Goal: Transaction & Acquisition: Purchase product/service

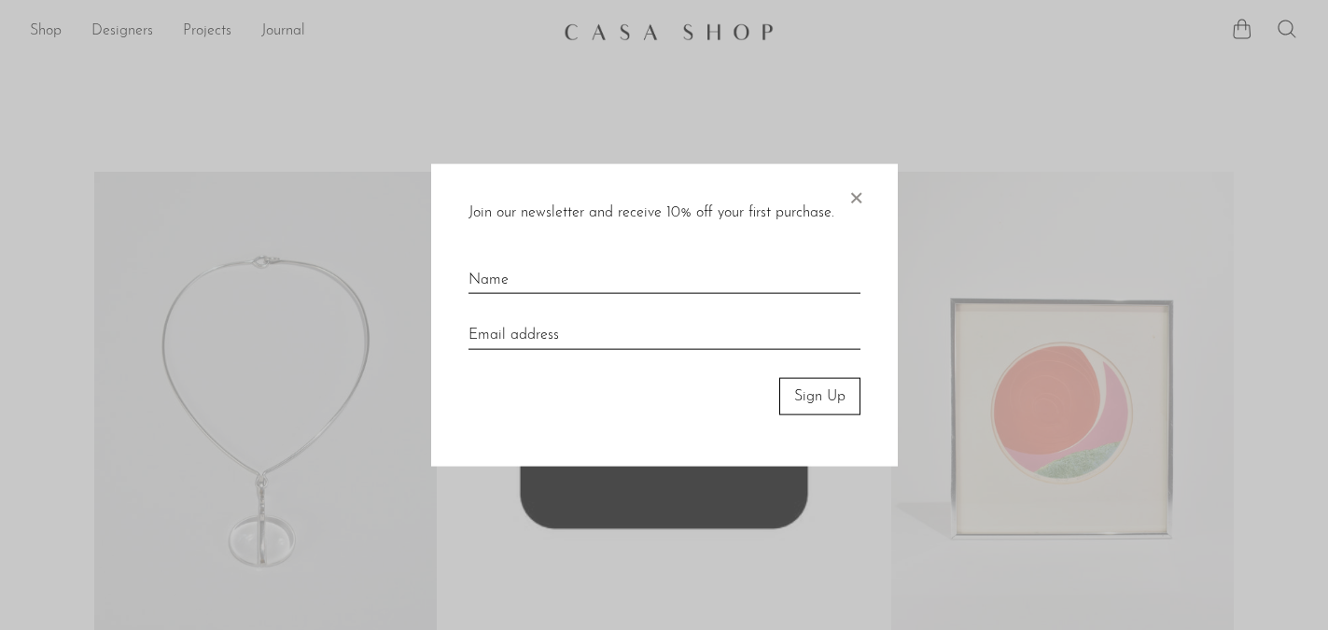
click at [859, 199] on span "×" at bounding box center [856, 193] width 19 height 60
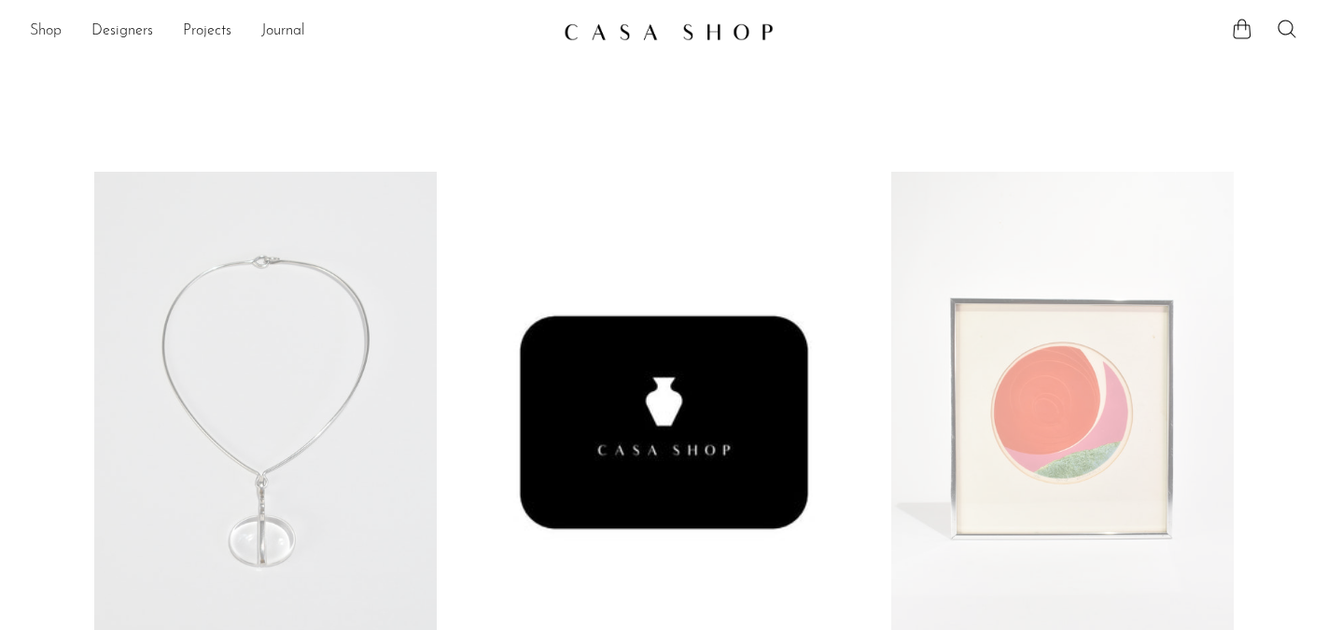
click at [43, 29] on link "Shop" at bounding box center [46, 32] width 32 height 24
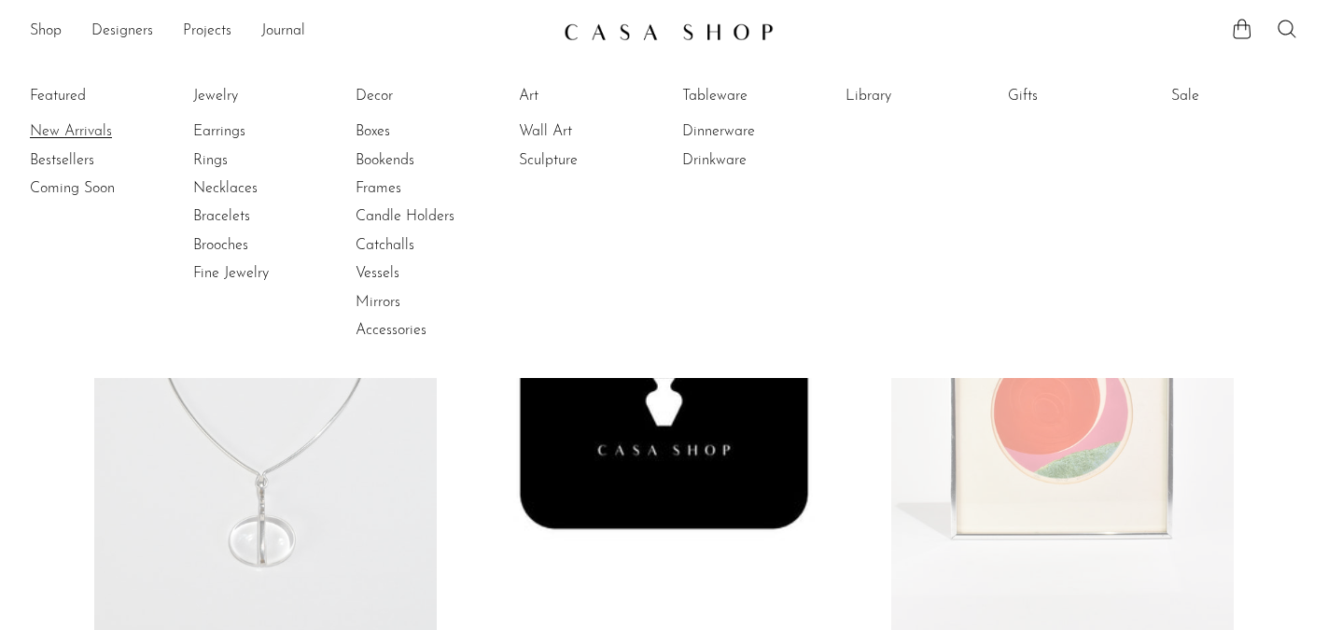
click at [79, 128] on link "New Arrivals" at bounding box center [100, 131] width 140 height 21
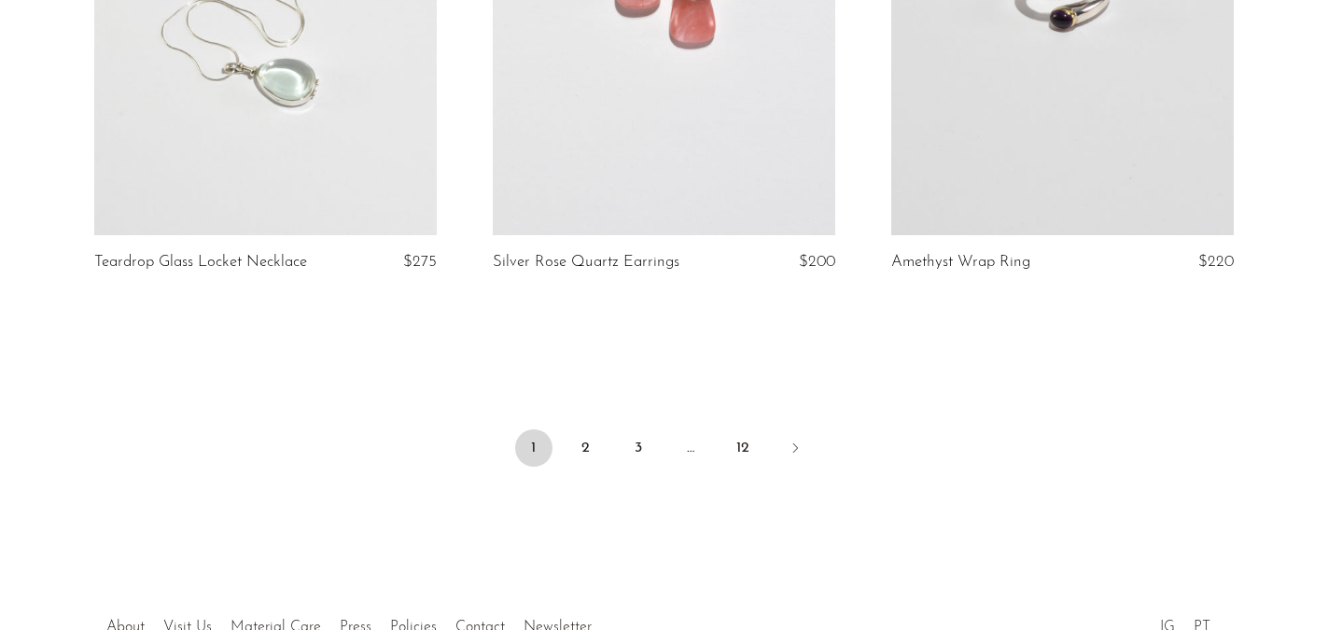
scroll to position [6659, 0]
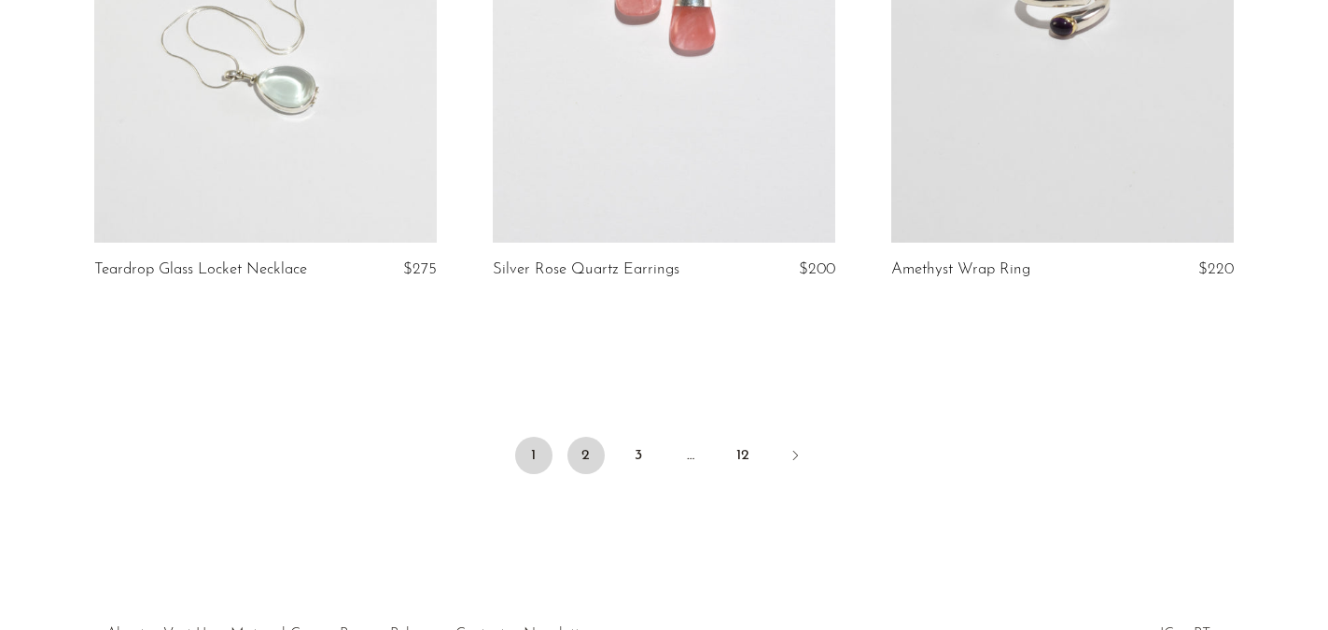
click at [577, 440] on link "2" at bounding box center [586, 455] width 37 height 37
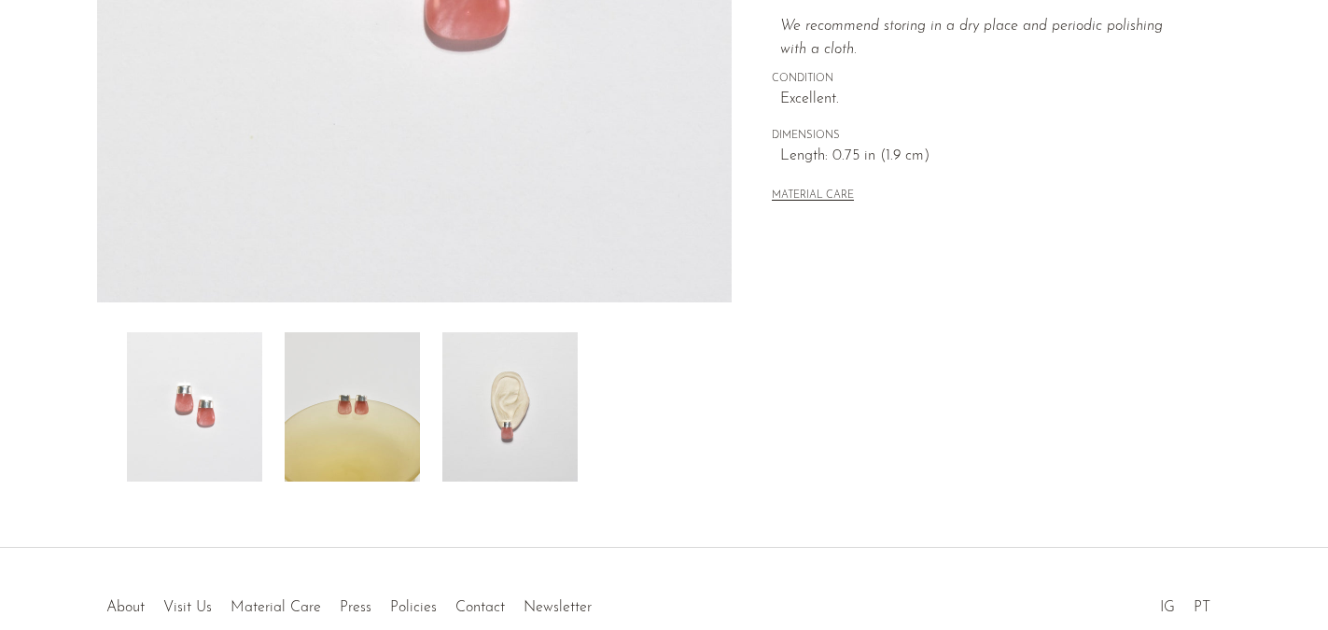
scroll to position [482, 0]
click at [506, 420] on img at bounding box center [509, 408] width 135 height 149
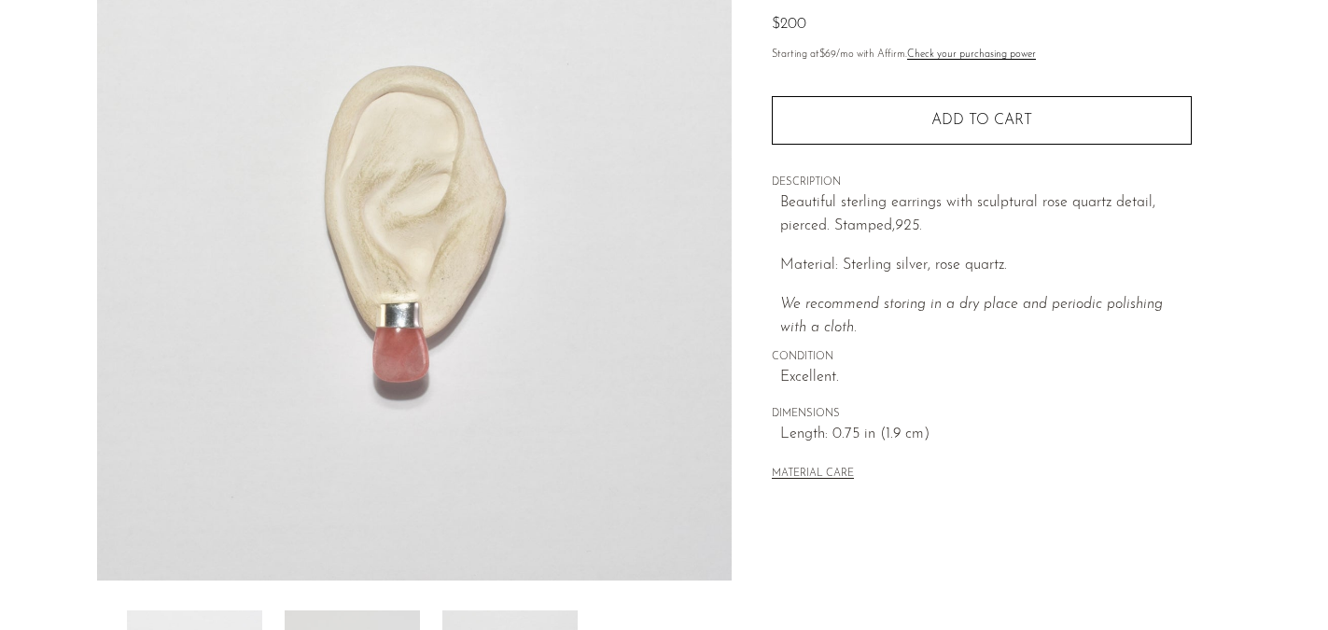
scroll to position [199, 0]
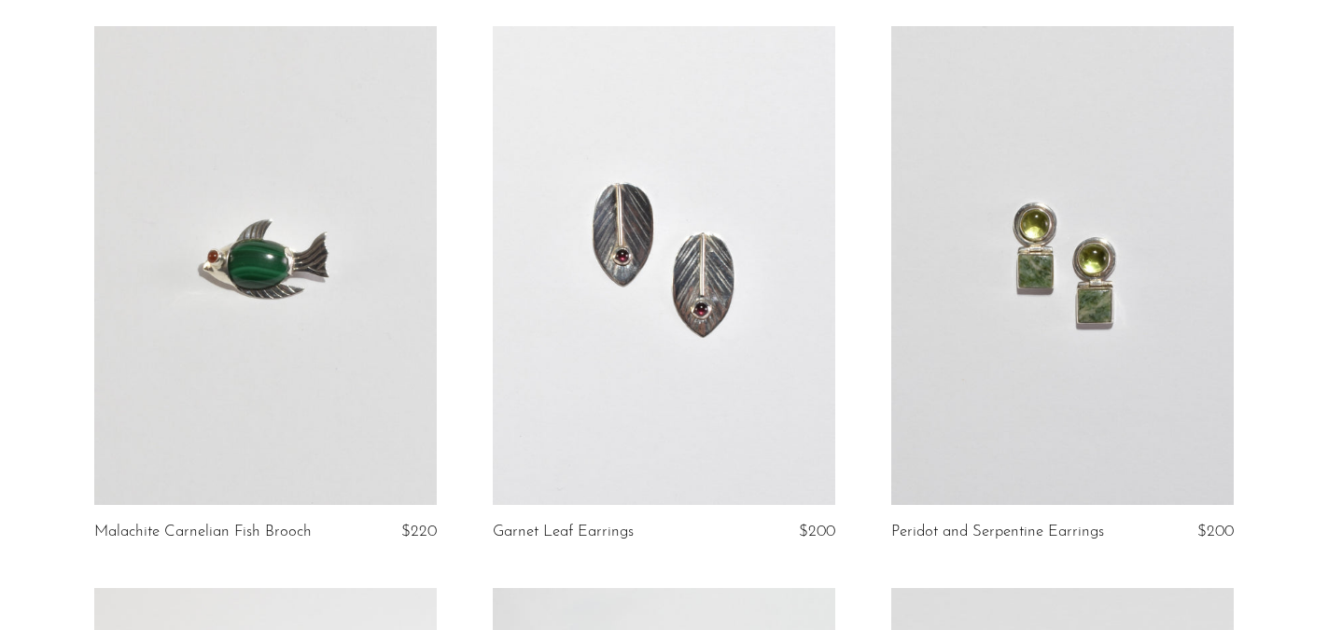
scroll to position [707, 0]
click at [866, 249] on article "Peridot and Serpentine Earrings $200" at bounding box center [1062, 308] width 399 height 562
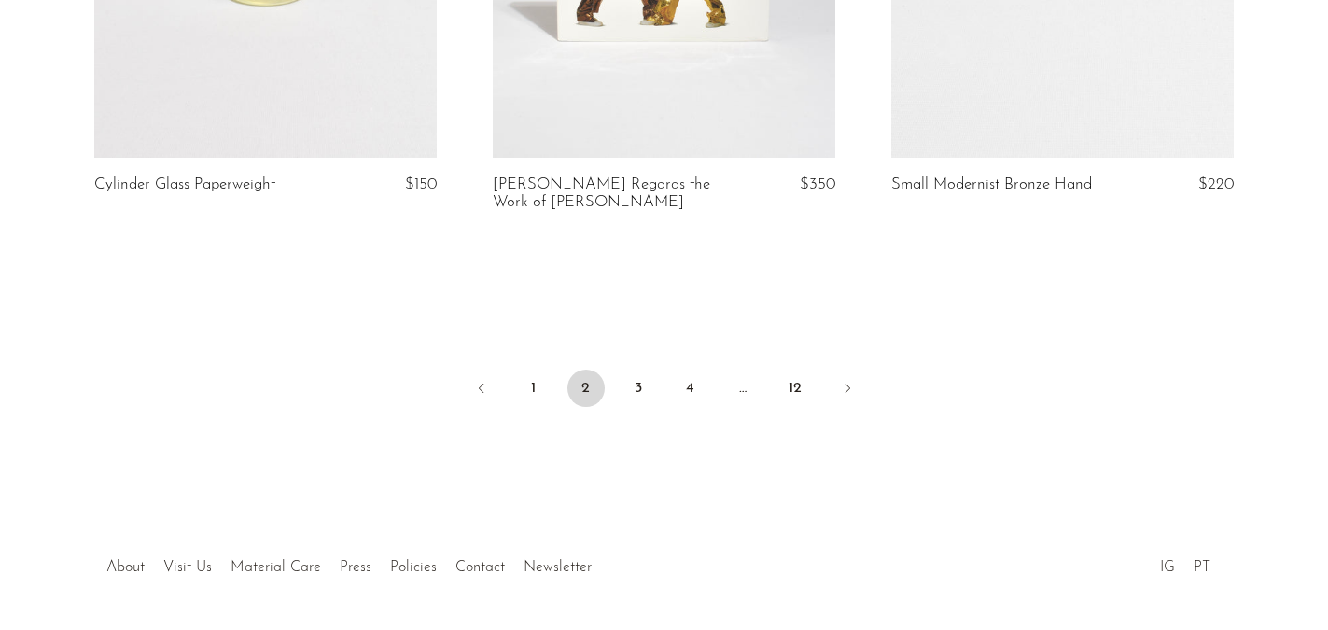
scroll to position [6728, 0]
click at [643, 379] on link "3" at bounding box center [638, 387] width 37 height 37
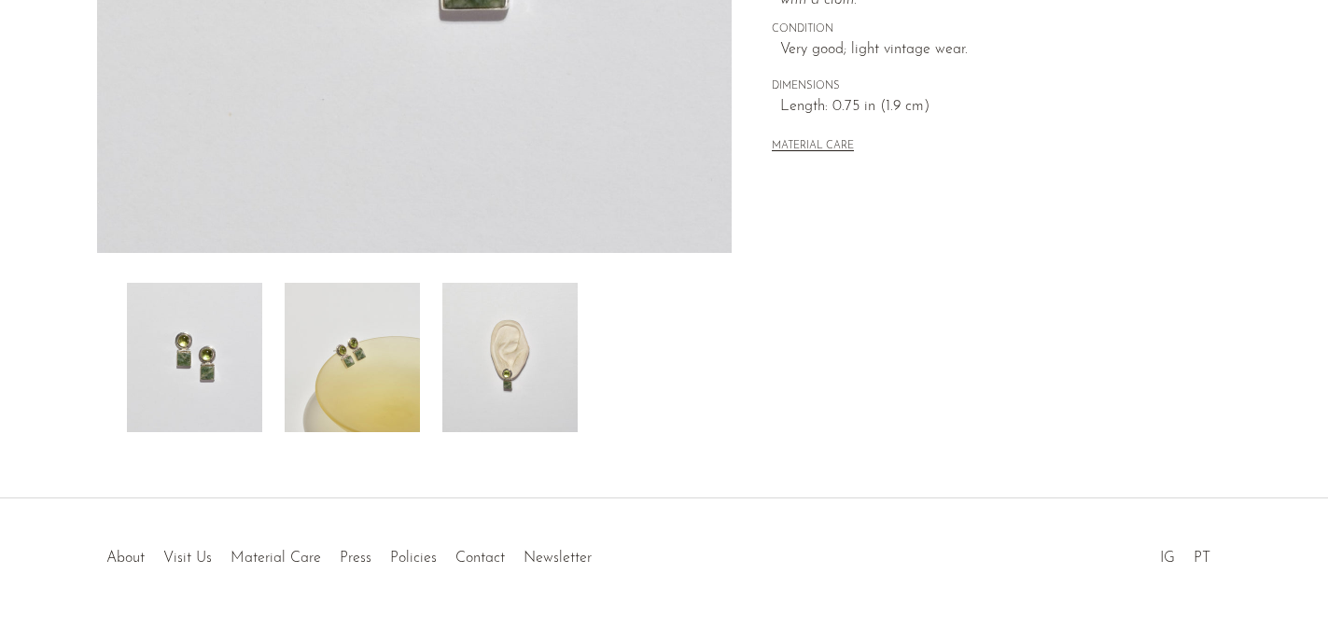
scroll to position [541, 0]
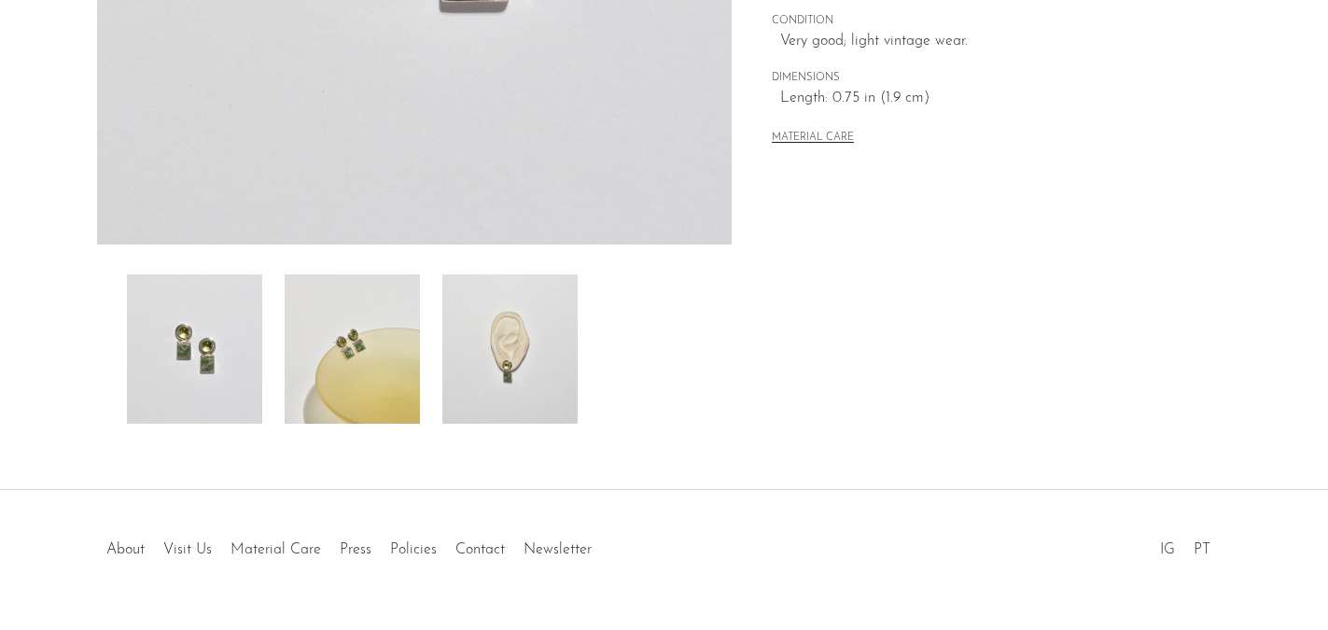
click at [495, 373] on img at bounding box center [509, 348] width 135 height 149
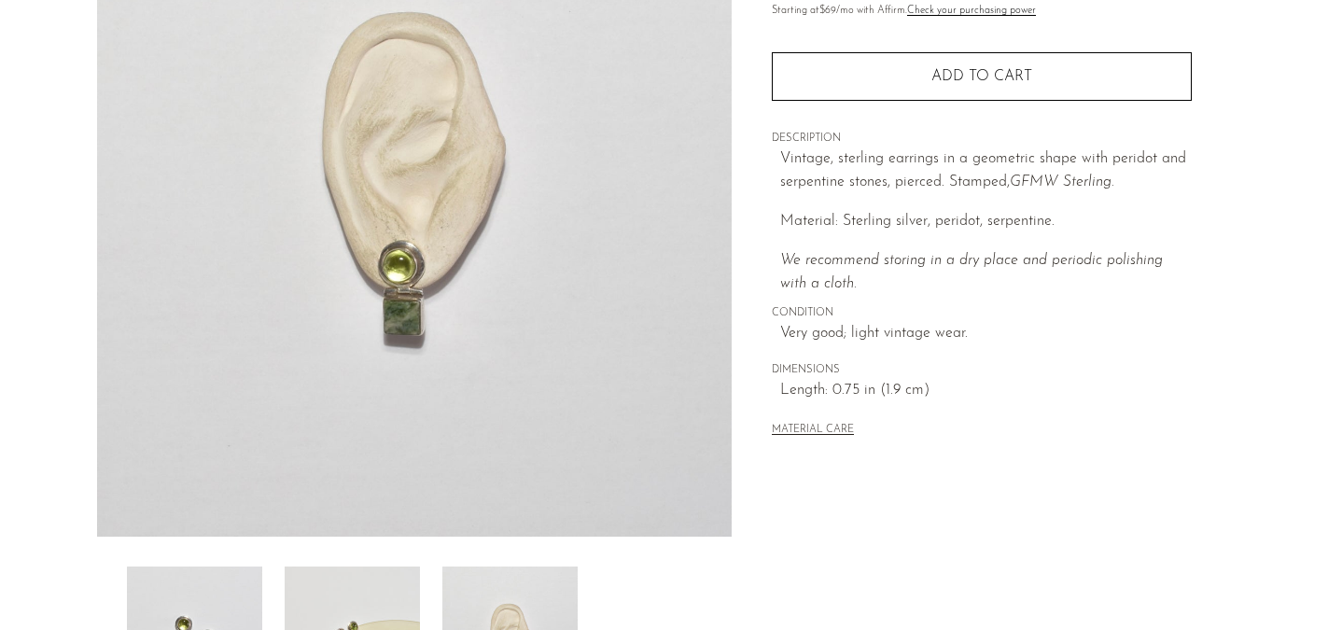
scroll to position [250, 0]
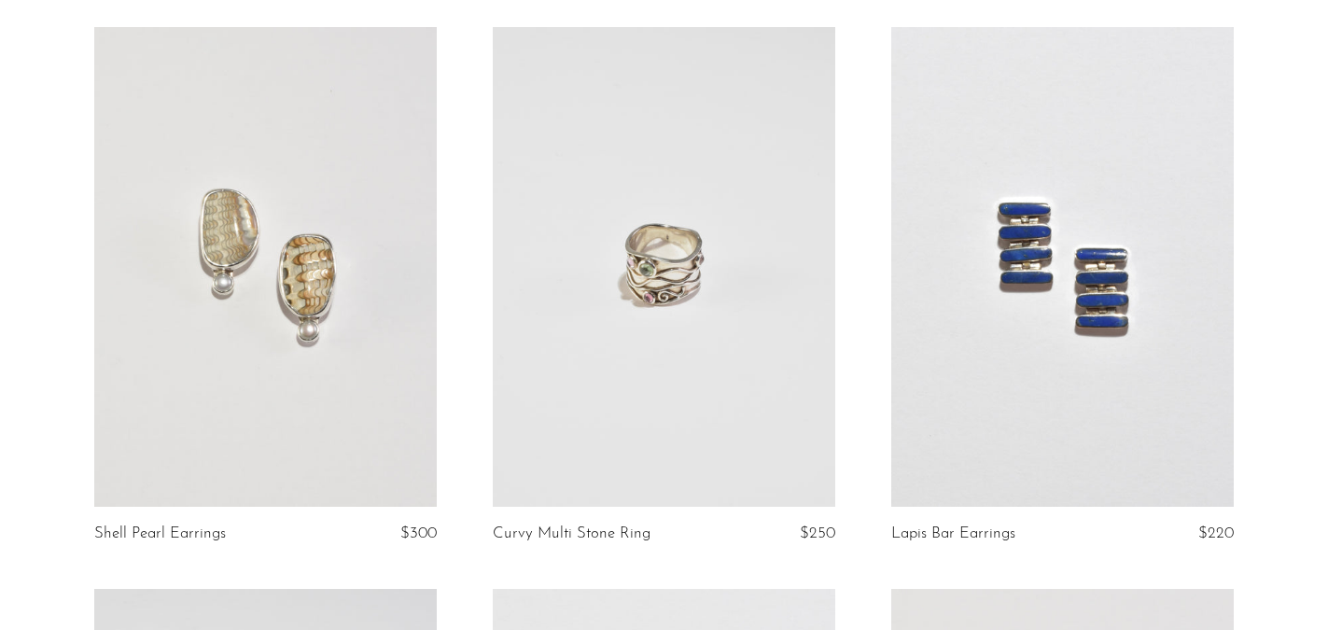
scroll to position [2410, 0]
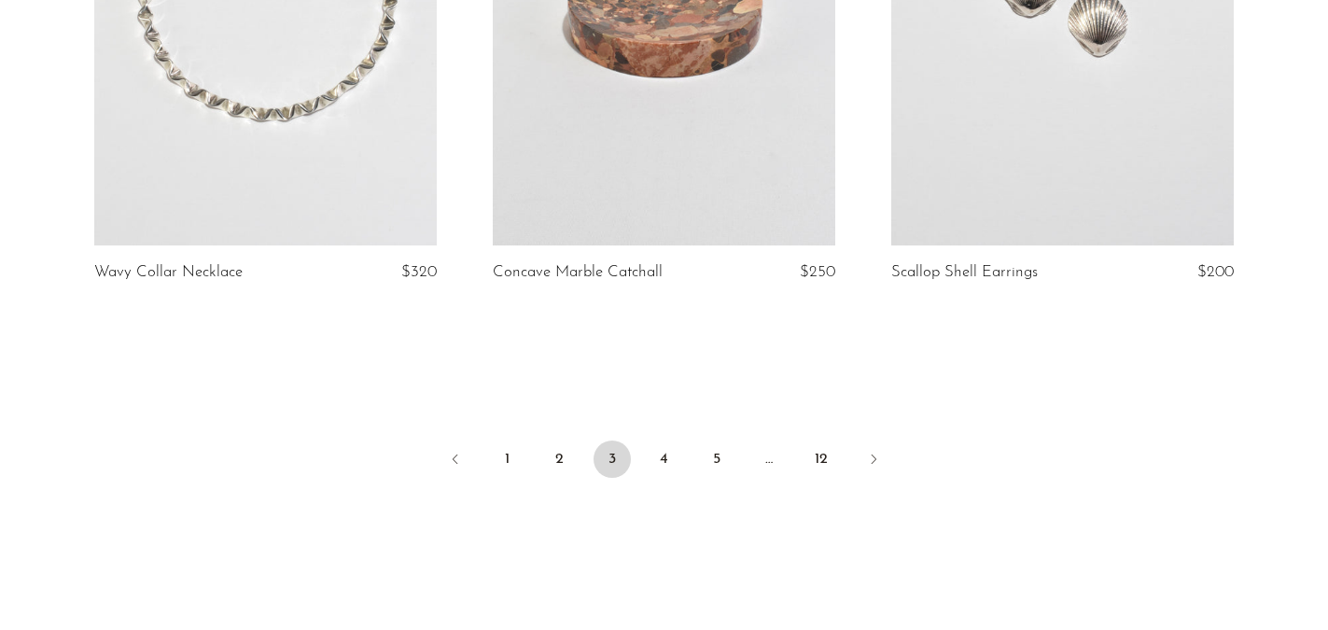
scroll to position [6673, 0]
click at [664, 442] on link "4" at bounding box center [664, 460] width 37 height 37
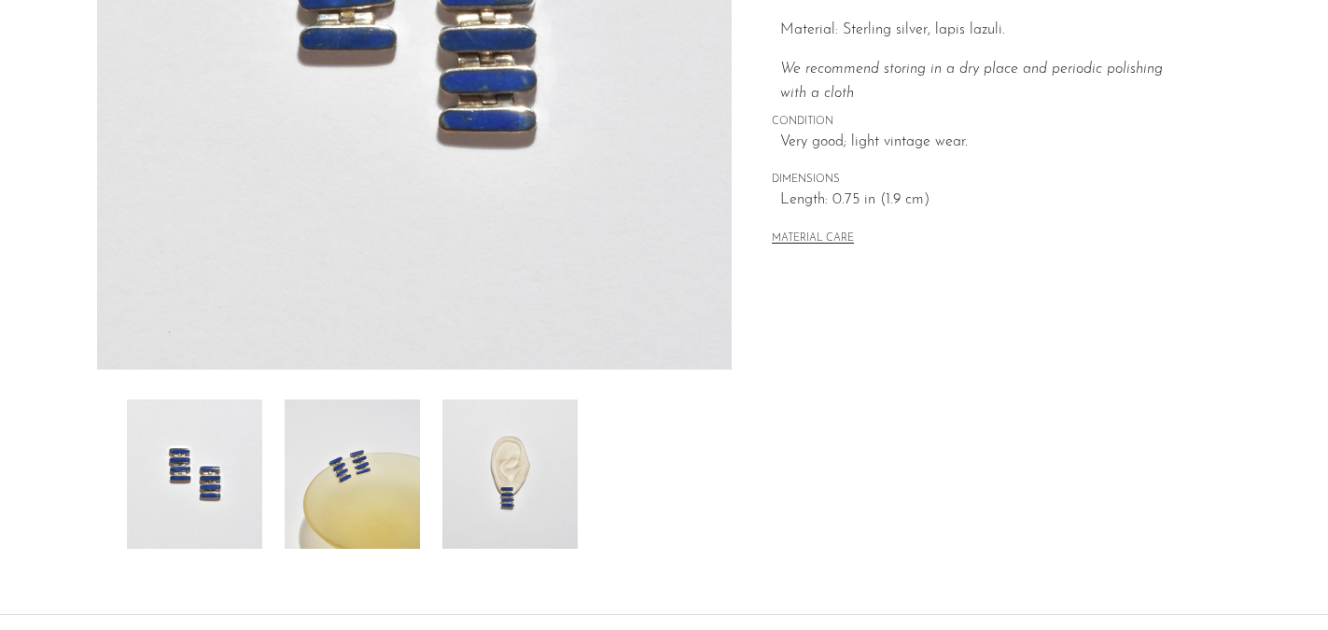
scroll to position [426, 0]
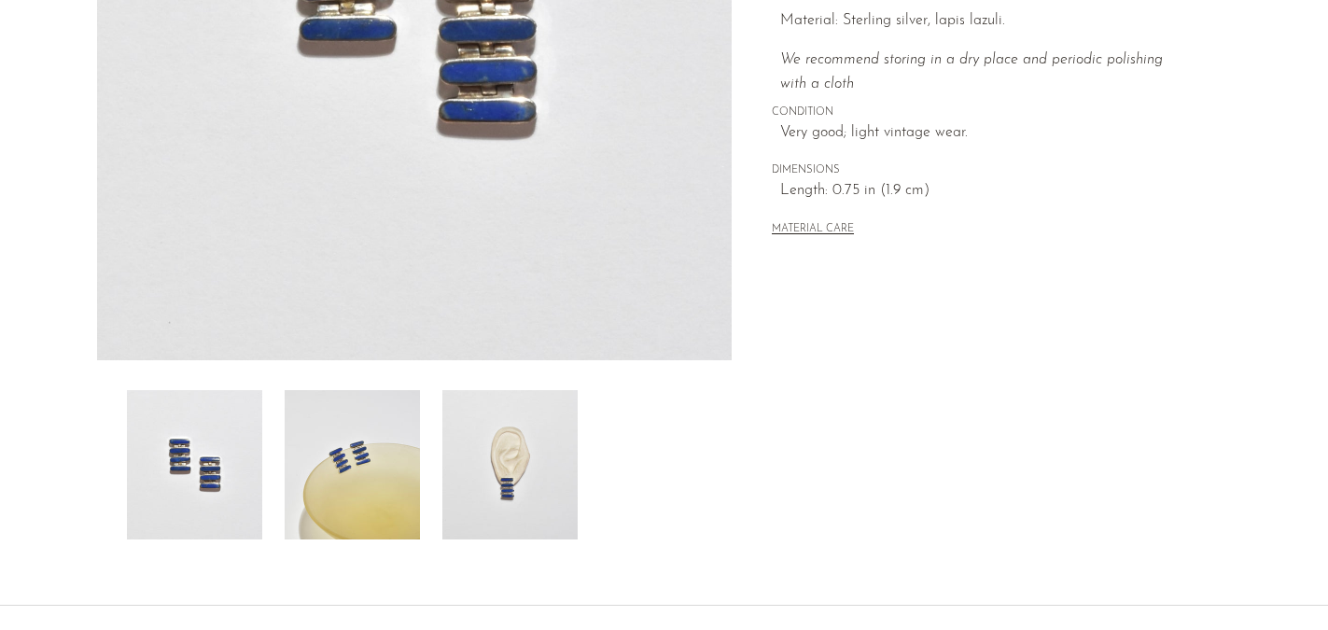
click at [523, 494] on img at bounding box center [509, 464] width 135 height 149
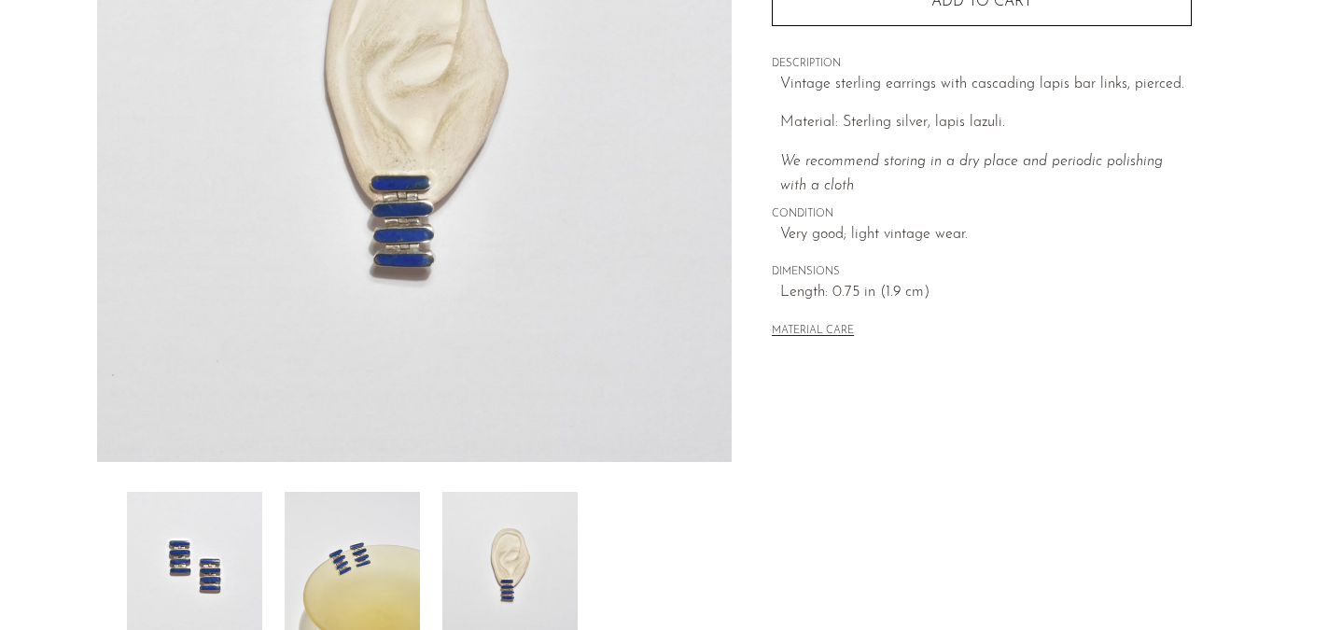
scroll to position [320, 0]
click at [376, 536] on img at bounding box center [352, 570] width 135 height 149
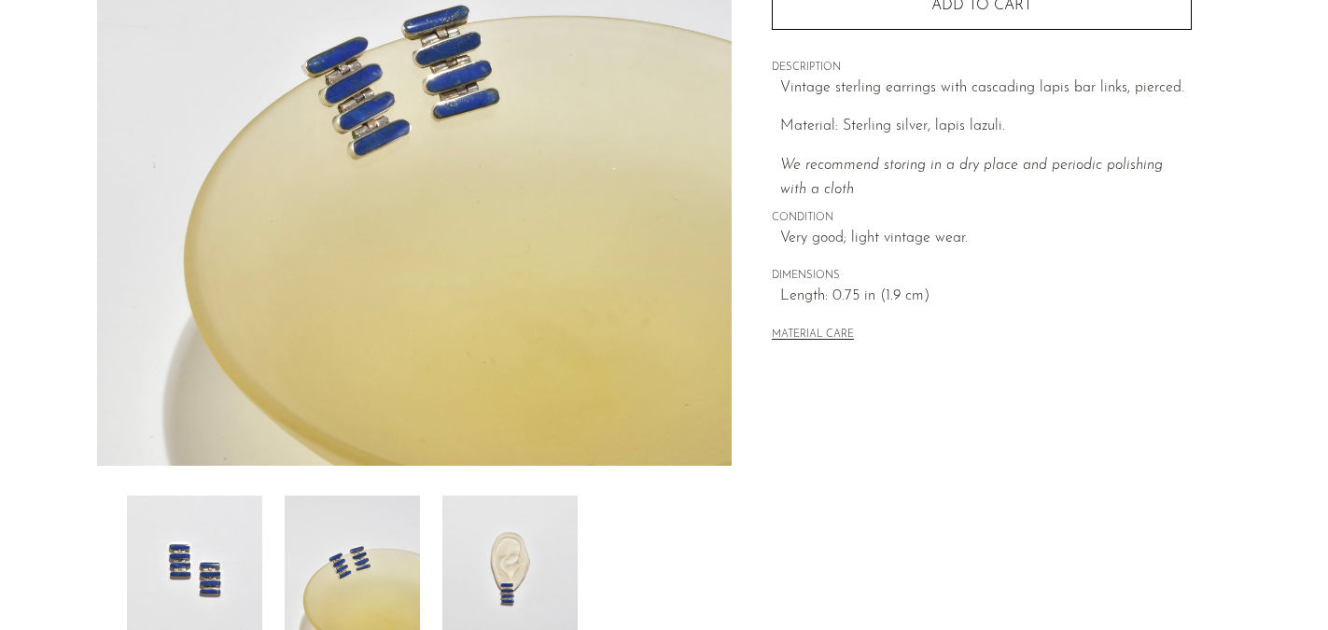
click at [525, 577] on img at bounding box center [509, 570] width 135 height 149
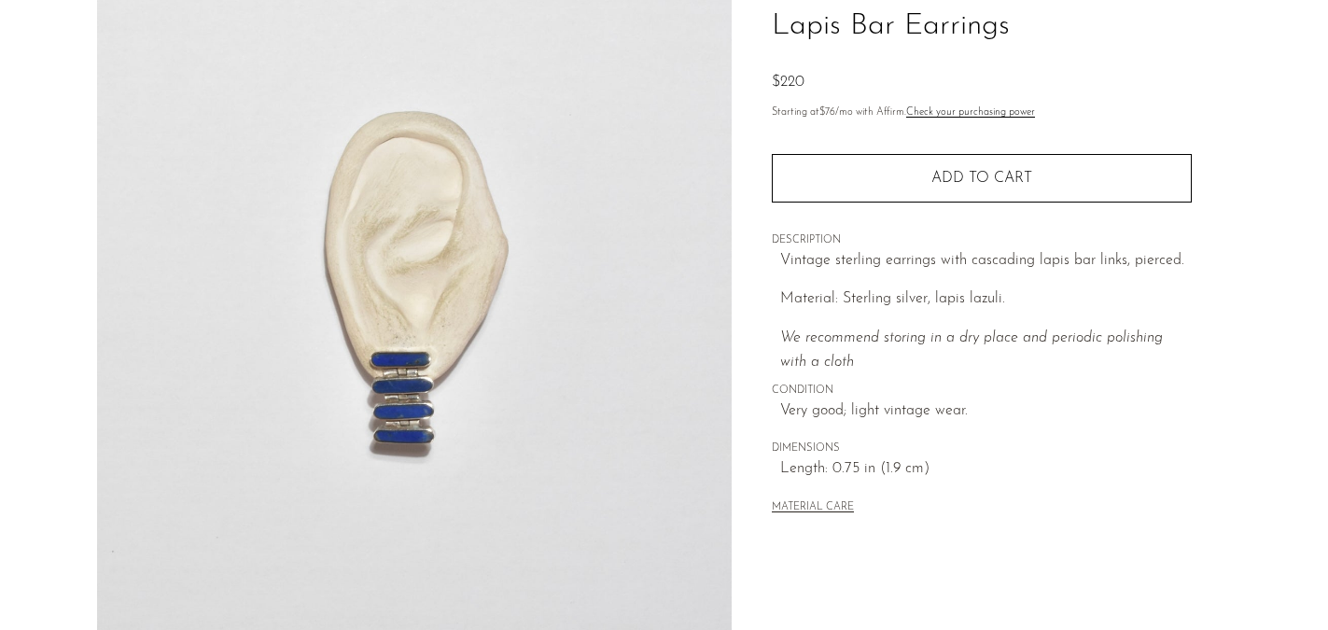
scroll to position [147, 0]
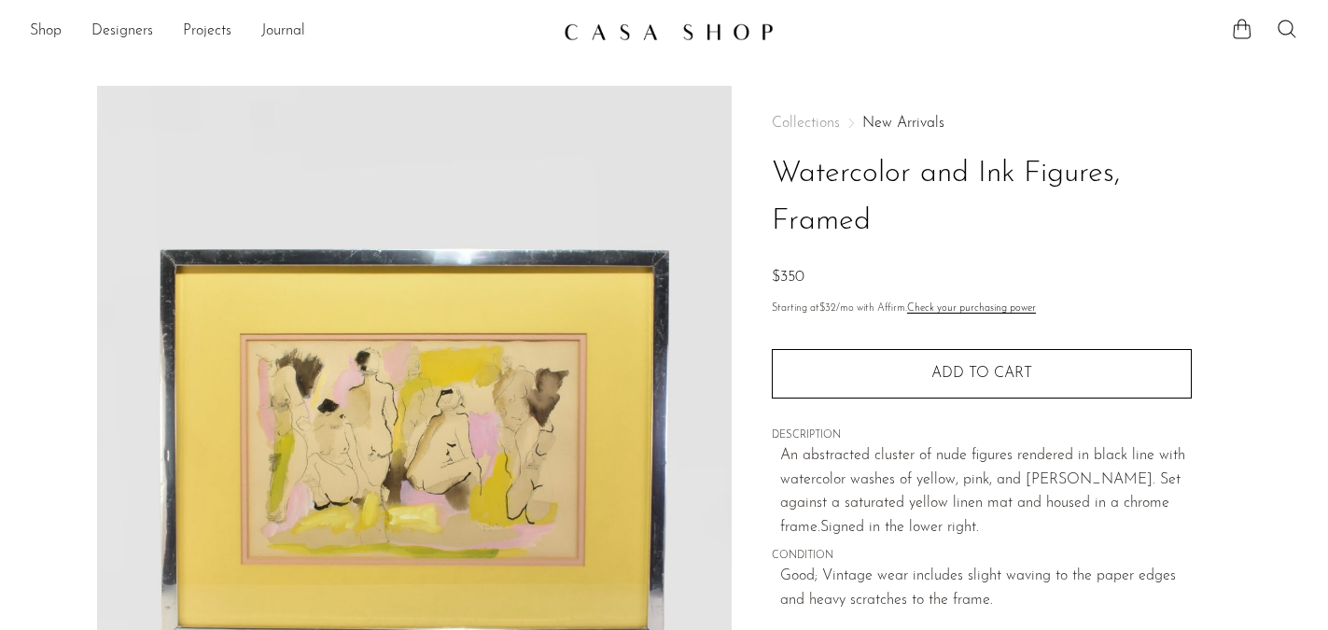
click at [414, 440] on img at bounding box center [415, 436] width 636 height 700
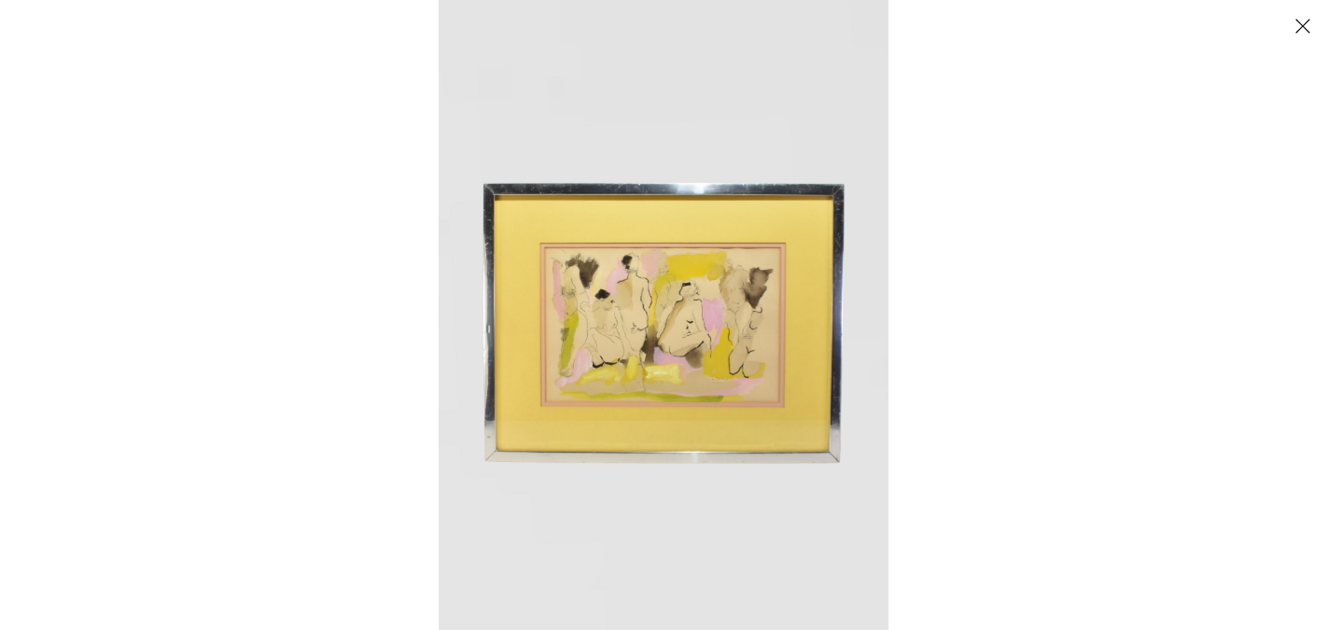
click at [624, 321] on img at bounding box center [664, 315] width 450 height 630
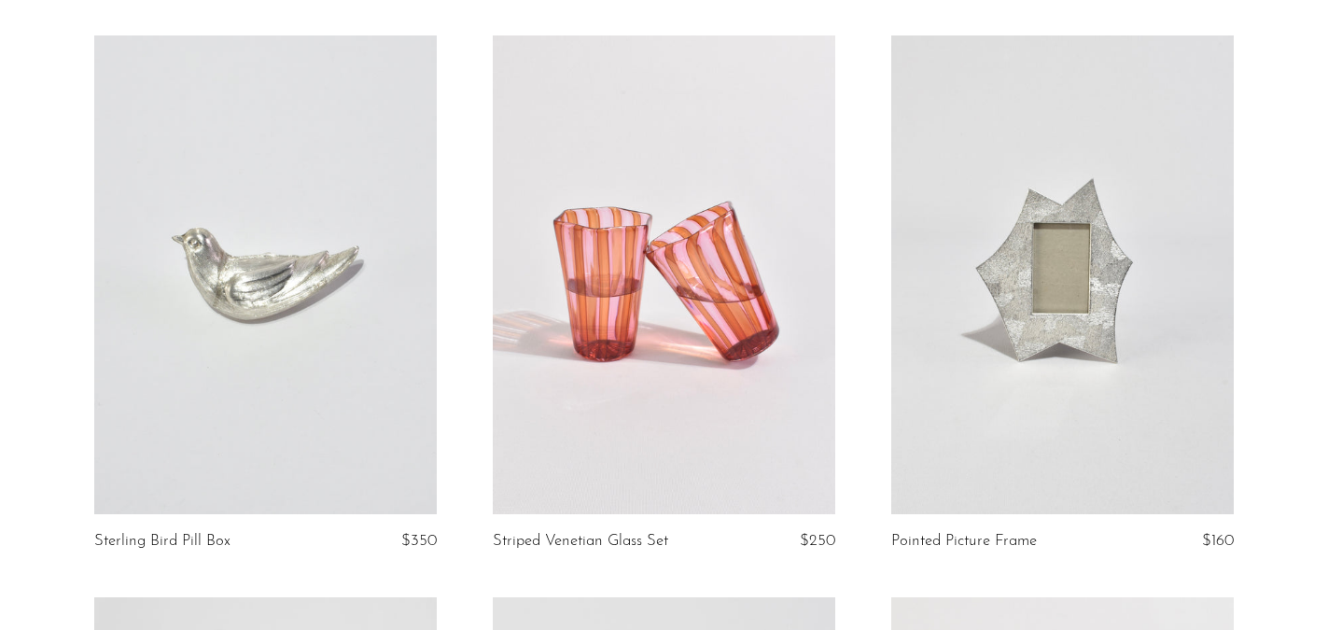
scroll to position [696, 0]
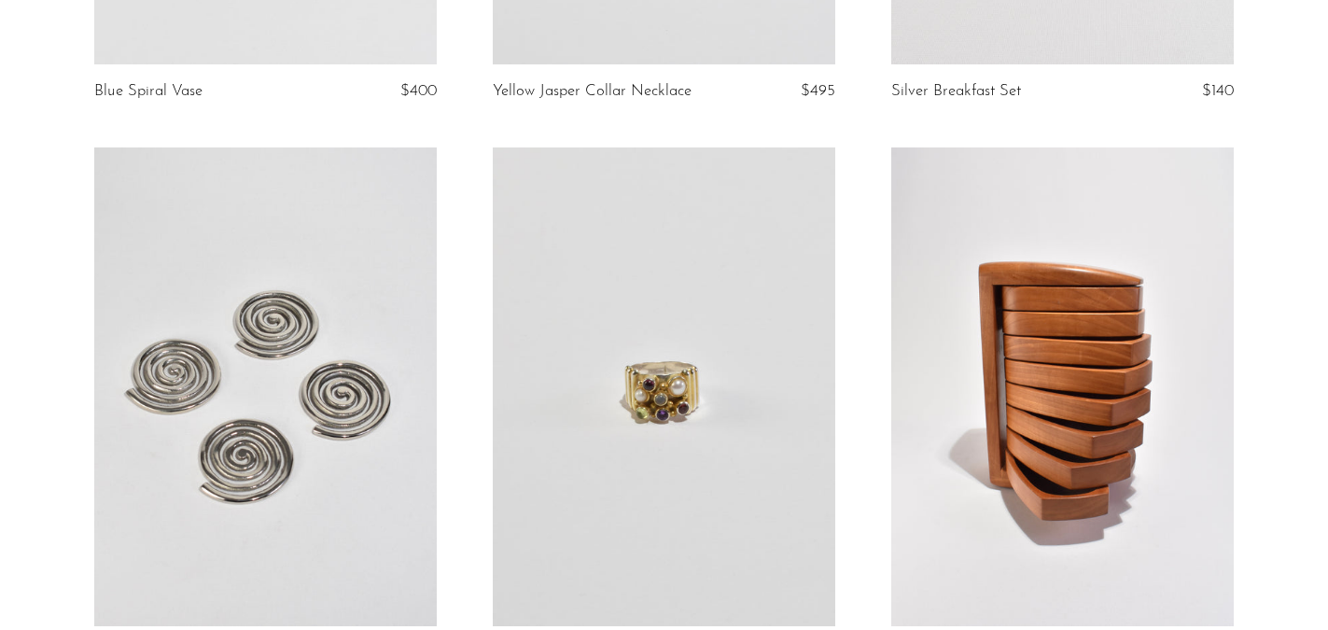
click at [466, 386] on article "Stone Cluster Ring $250" at bounding box center [664, 428] width 399 height 562
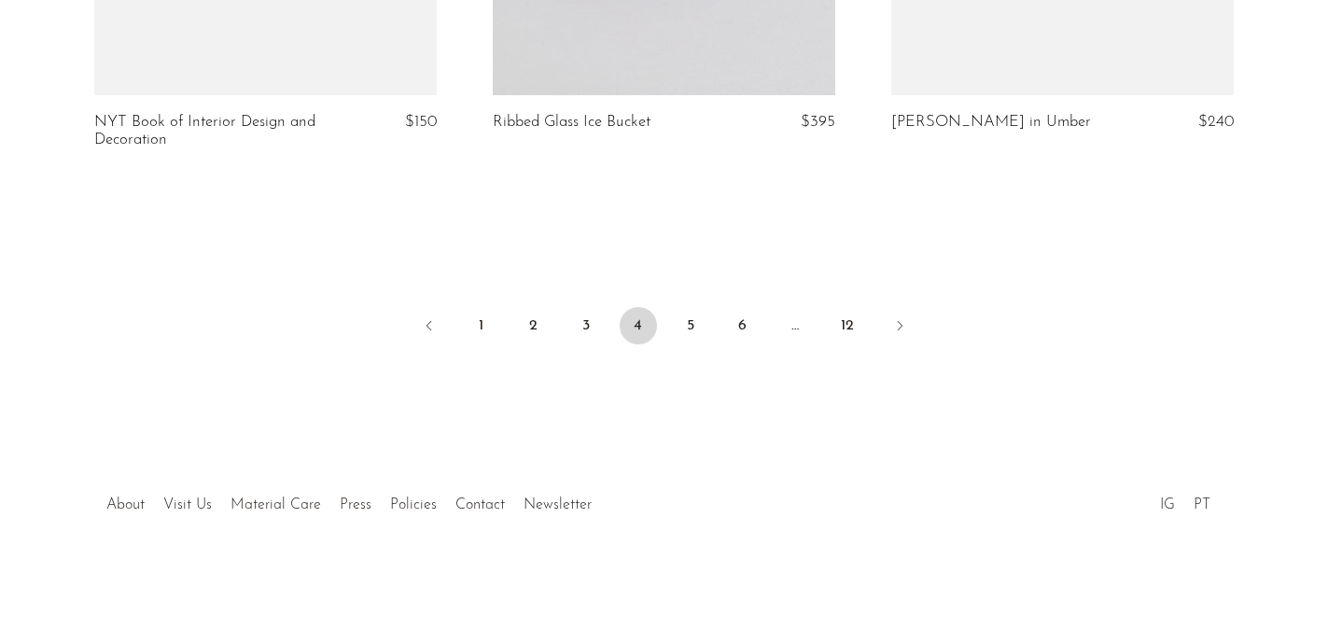
scroll to position [6786, 0]
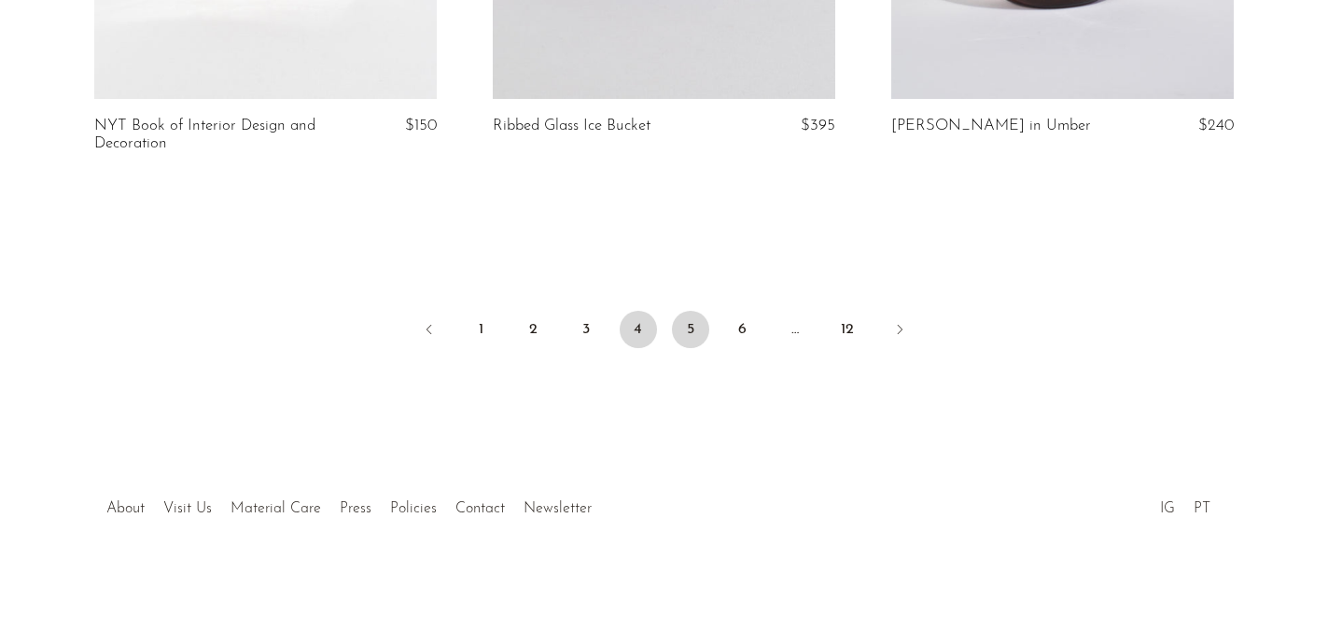
click at [688, 325] on link "5" at bounding box center [690, 329] width 37 height 37
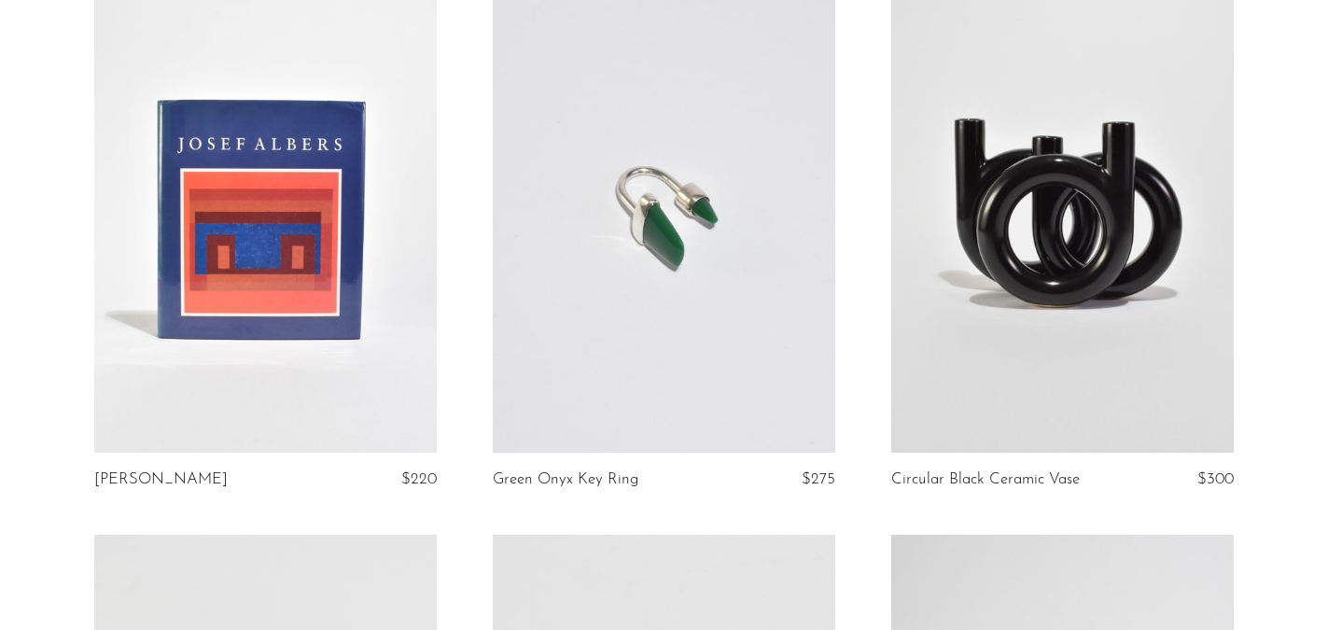
scroll to position [1904, 0]
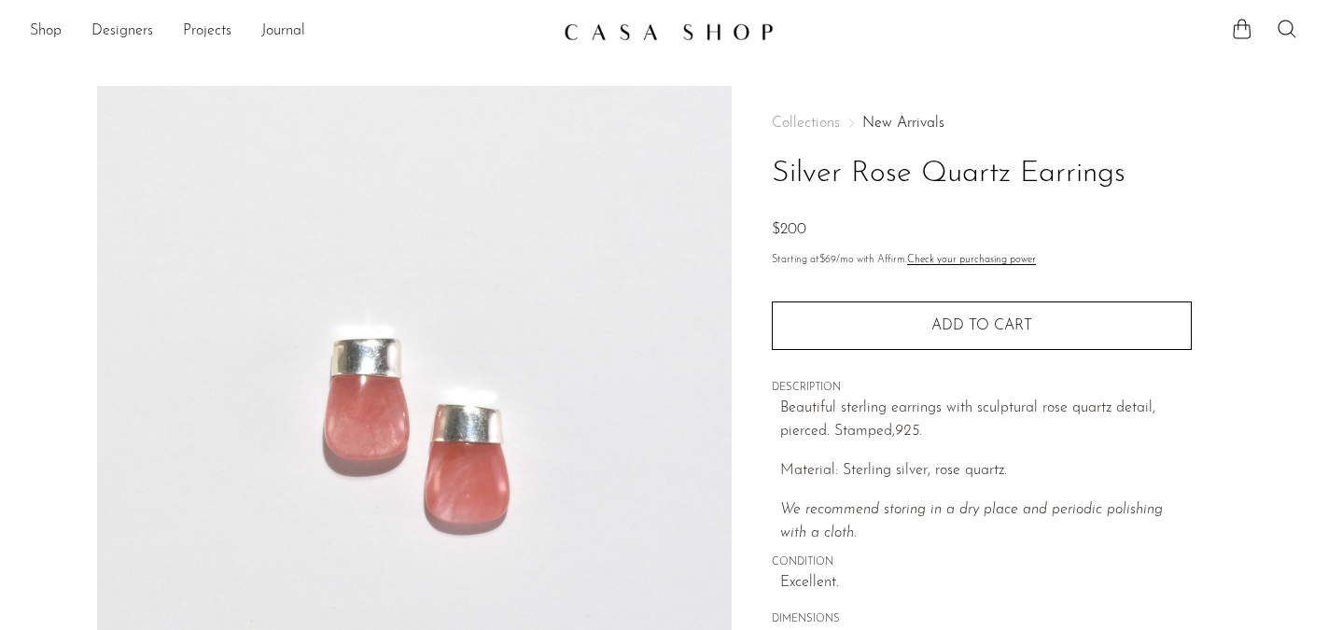
scroll to position [199, 0]
